Goal: Download file/media

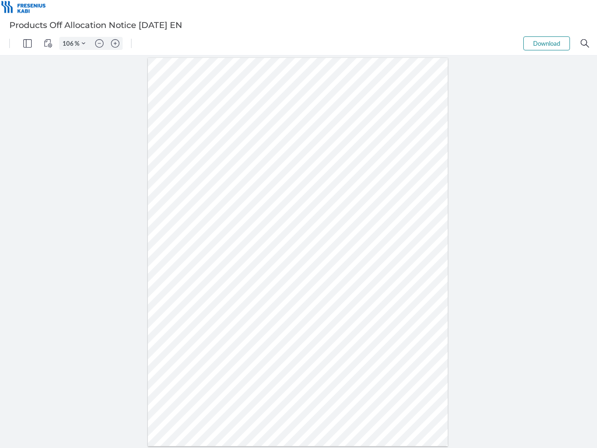
click at [28, 43] on img "Panel" at bounding box center [27, 43] width 8 height 8
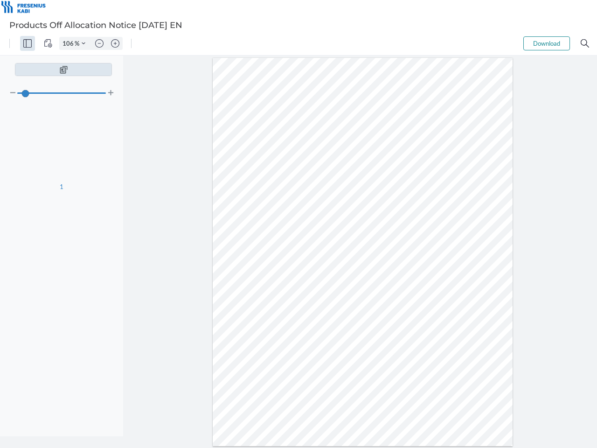
click at [48, 43] on img "View Controls" at bounding box center [48, 43] width 8 height 8
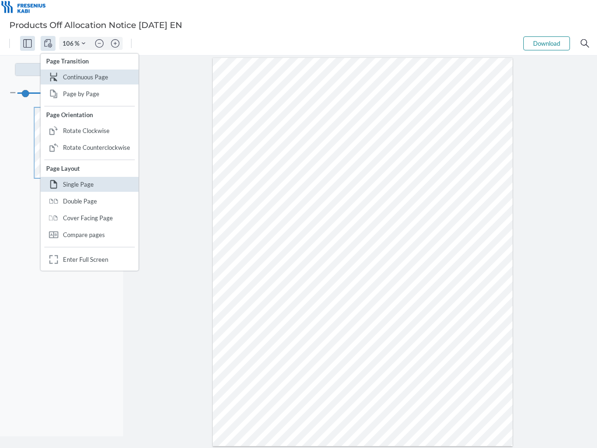
click at [69, 43] on input "106" at bounding box center [67, 43] width 15 height 8
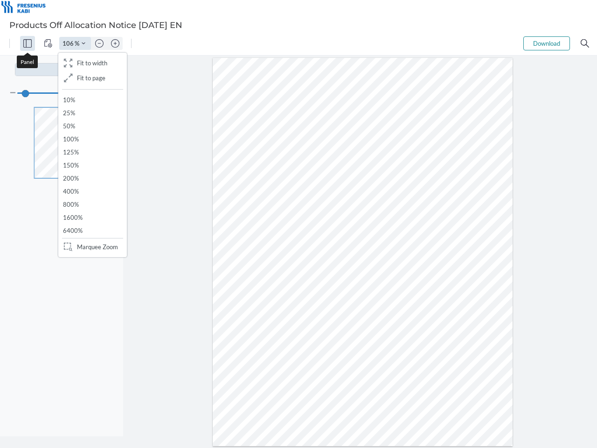
click at [83, 43] on img "Zoom Controls" at bounding box center [84, 43] width 4 height 4
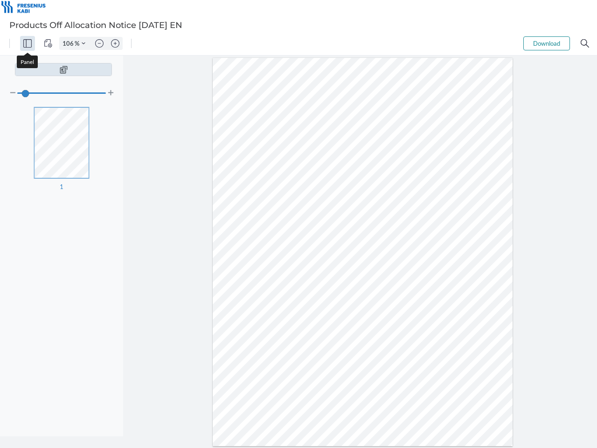
click at [99, 43] on img "Zoom out" at bounding box center [99, 43] width 8 height 8
click at [115, 43] on img "Zoom in" at bounding box center [115, 43] width 8 height 8
type input "106"
click at [546, 43] on button "Download" at bounding box center [546, 43] width 47 height 14
click at [585, 43] on img "Search" at bounding box center [585, 43] width 8 height 8
